Goal: Navigation & Orientation: Go to known website

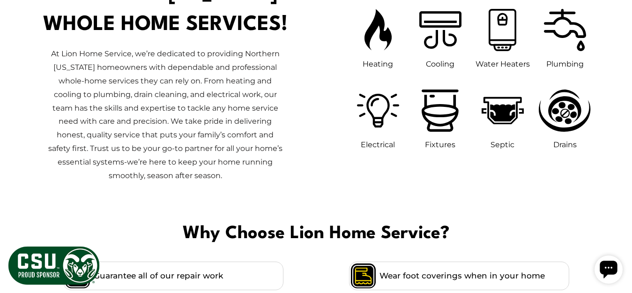
scroll to position [515, 0]
